Goal: Use online tool/utility: Use online tool/utility

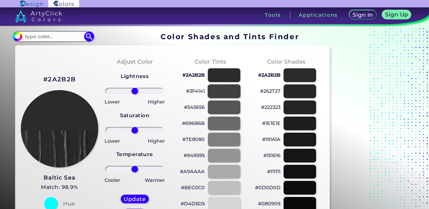
click at [220, 92] on div at bounding box center [223, 91] width 33 height 14
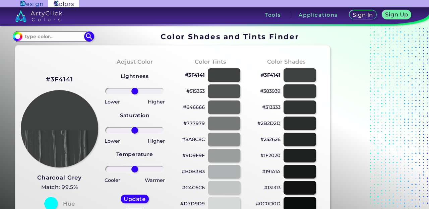
click at [294, 92] on div at bounding box center [299, 91] width 33 height 14
click at [291, 93] on div at bounding box center [299, 91] width 33 height 14
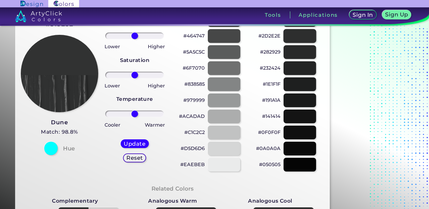
scroll to position [48, 0]
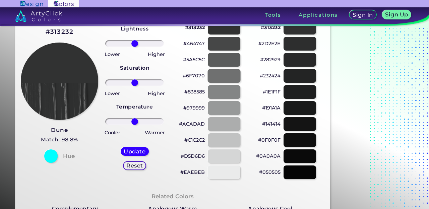
click at [221, 75] on div at bounding box center [223, 76] width 33 height 14
type input "#6f7070"
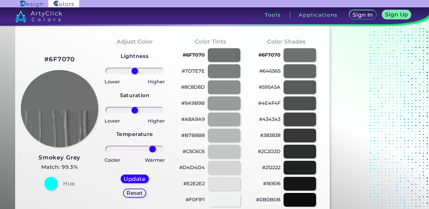
type input "69"
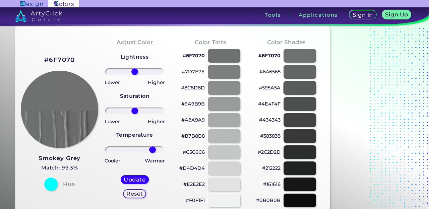
click at [294, 89] on div at bounding box center [299, 88] width 33 height 14
type input "#595a5a"
type input "0"
